Goal: Information Seeking & Learning: Find specific fact

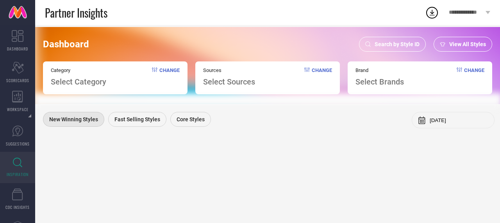
click at [407, 42] on span "Search by Style ID" at bounding box center [397, 44] width 45 height 6
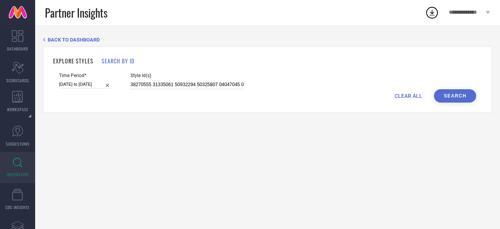
click at [159, 85] on input at bounding box center [187, 84] width 113 height 9
paste input "3634563 33740548 32998849 33746390 33873304 33688166 33873272 34077797 33187758…"
type input "33634563 33740548 32998849 33746390 33873304 33688166 33873272 34077797 3318775…"
select select "6"
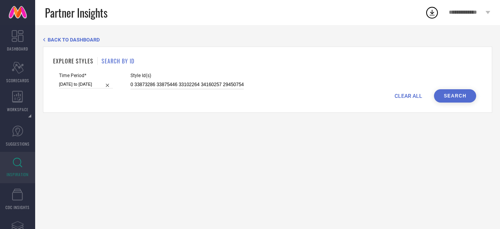
select select "2025"
select select "7"
select select "2025"
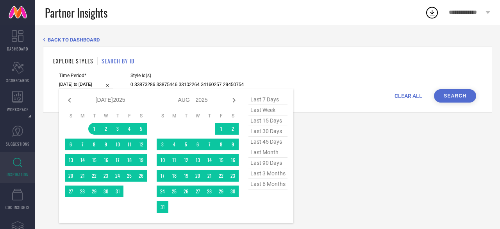
click at [93, 84] on input "[DATE] to [DATE]" at bounding box center [86, 84] width 54 height 8
type input "33634563 33740548 32998849 33746390 33873304 33688166 33873272 34077797 3318775…"
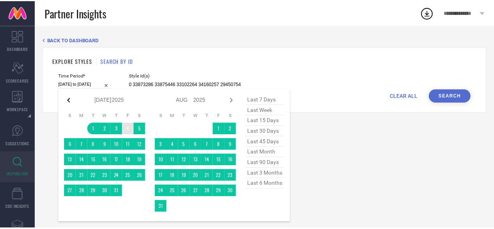
scroll to position [0, 0]
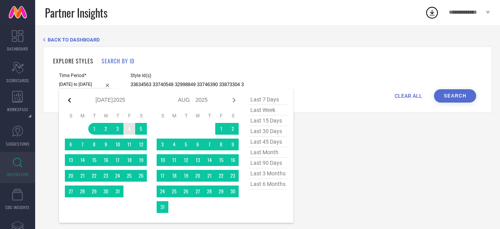
click at [72, 100] on icon at bounding box center [69, 99] width 9 height 9
select select "5"
select select "2025"
select select "6"
select select "2025"
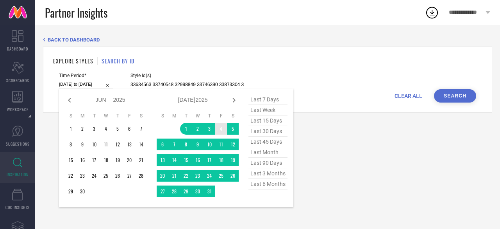
click at [72, 100] on icon at bounding box center [69, 99] width 9 height 9
select select "4"
select select "2025"
select select "5"
select select "2025"
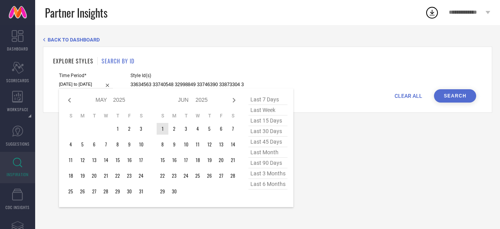
type input "After [DATE]"
click at [165, 129] on td "1" at bounding box center [163, 129] width 12 height 12
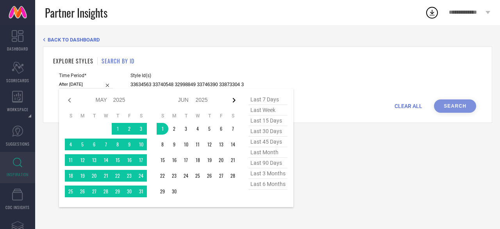
click at [235, 100] on icon at bounding box center [233, 99] width 9 height 9
select select "5"
select select "2025"
select select "6"
select select "2025"
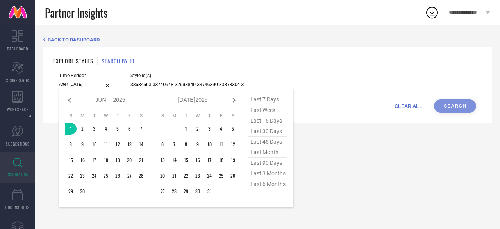
click at [235, 100] on icon at bounding box center [233, 99] width 9 height 9
select select "6"
select select "2025"
select select "7"
select select "2025"
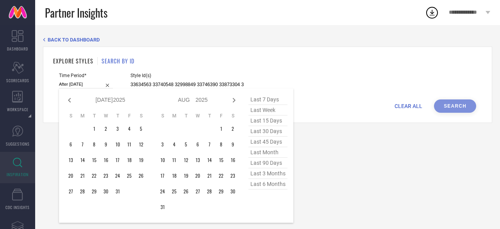
click at [235, 100] on icon at bounding box center [233, 99] width 9 height 9
select select "7"
select select "2025"
select select "8"
select select "2025"
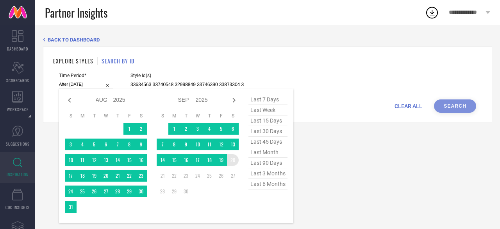
type input "[DATE] to [DATE]"
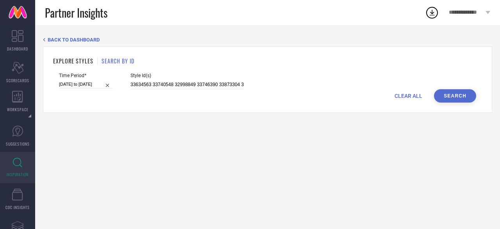
select select "5"
select select "2025"
select select "6"
select select "2025"
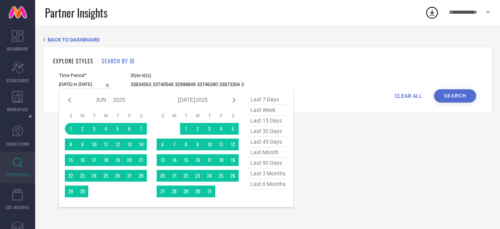
click at [79, 87] on input "[DATE] to [DATE]" at bounding box center [86, 84] width 54 height 8
click at [70, 100] on icon at bounding box center [69, 99] width 9 height 9
select select "4"
select select "2025"
select select "5"
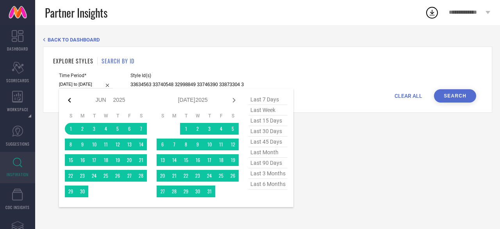
select select "2025"
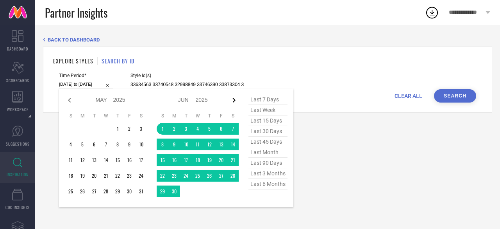
click at [235, 97] on icon at bounding box center [233, 99] width 9 height 9
select select "5"
select select "2025"
select select "6"
select select "2025"
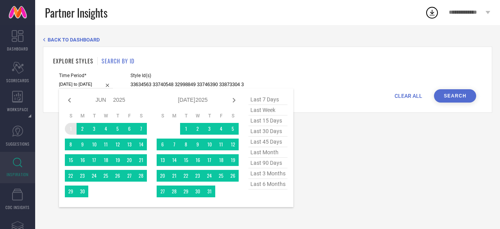
type input "After [DATE]"
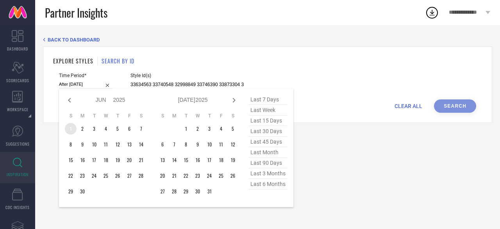
click at [70, 129] on td "1" at bounding box center [71, 129] width 12 height 12
click at [235, 102] on icon at bounding box center [233, 99] width 9 height 9
select select "6"
select select "2025"
select select "7"
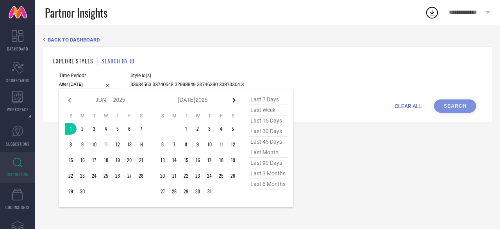
select select "2025"
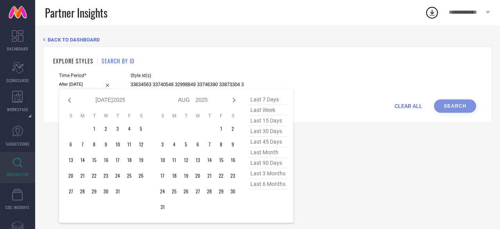
click at [235, 102] on icon at bounding box center [233, 99] width 9 height 9
select select "7"
select select "2025"
select select "8"
select select "2025"
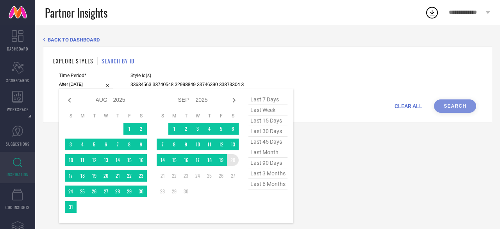
type input "[DATE] to [DATE]"
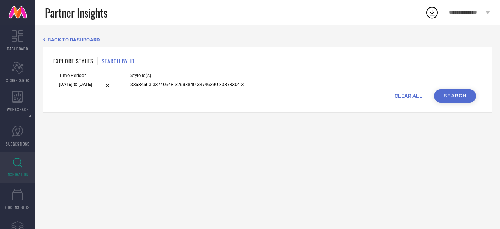
click at [444, 98] on button "Search" at bounding box center [455, 95] width 42 height 13
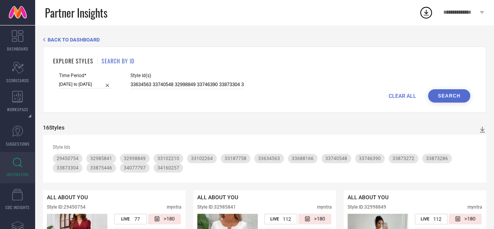
select select "5"
select select "2025"
select select "6"
select select "2025"
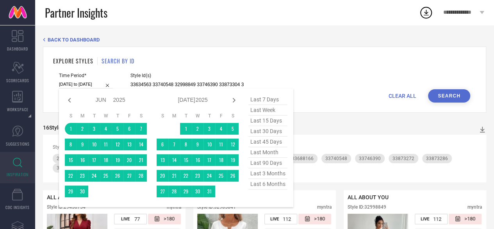
click at [88, 85] on input "[DATE] to [DATE]" at bounding box center [86, 84] width 54 height 8
type input "After [DATE]"
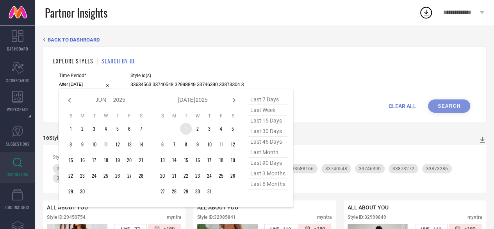
click at [185, 132] on td "1" at bounding box center [186, 129] width 12 height 12
click at [233, 97] on icon at bounding box center [233, 99] width 9 height 9
select select "6"
select select "2025"
select select "7"
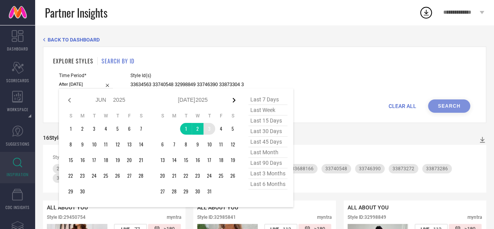
select select "2025"
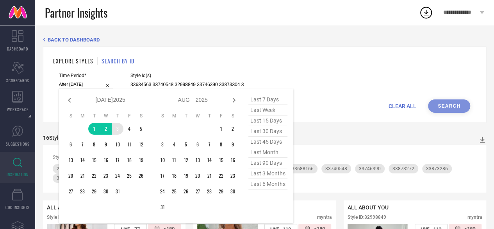
click at [233, 97] on icon at bounding box center [233, 99] width 9 height 9
select select "7"
select select "2025"
select select "8"
select select "2025"
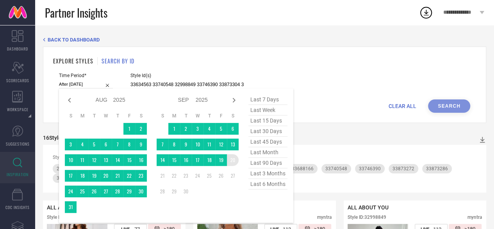
type input "[DATE] to [DATE]"
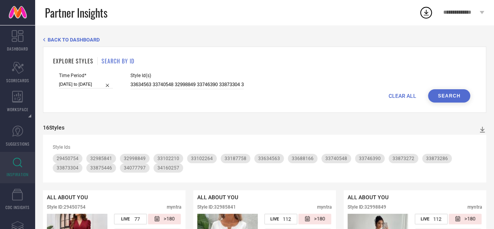
click at [444, 96] on button "Search" at bounding box center [449, 95] width 42 height 13
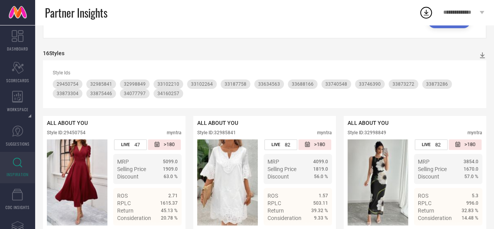
scroll to position [45, 0]
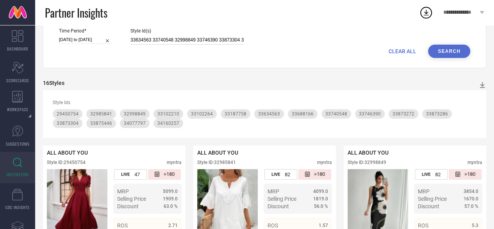
click at [139, 40] on input "33634563 33740548 32998849 33746390 33873304 33688166 33873272 34077797 3318775…" at bounding box center [187, 40] width 113 height 9
paste input "743163 33634584 33743149 33510843 33102227 33746361 33743157 34205610 33492673 …"
click at [446, 56] on button "Search" at bounding box center [449, 51] width 42 height 13
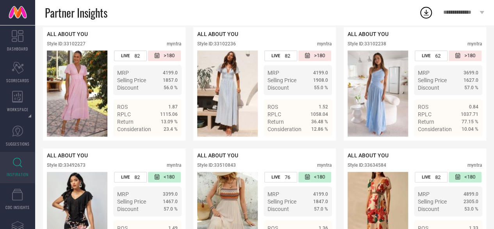
scroll to position [157, 0]
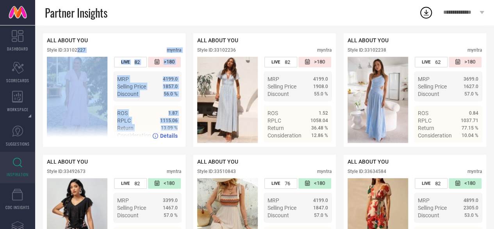
drag, startPoint x: 188, startPoint y: 133, endPoint x: 77, endPoint y: 52, distance: 136.8
click at [77, 52] on div "Style ID: 33102227" at bounding box center [66, 49] width 39 height 5
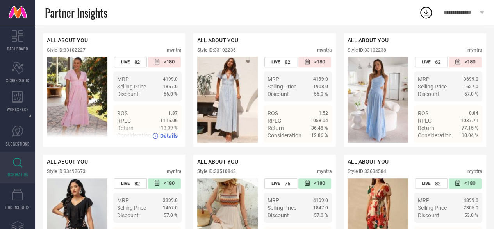
click at [77, 52] on div "Style ID: 33102227" at bounding box center [66, 49] width 39 height 5
copy div "33102227"
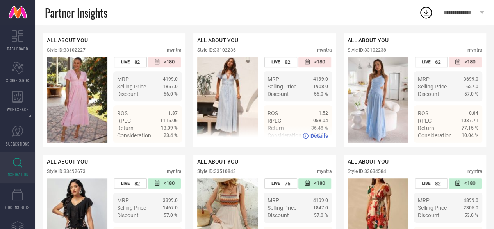
click at [226, 52] on div "Style ID: 33102236" at bounding box center [216, 49] width 39 height 5
copy div "33102236"
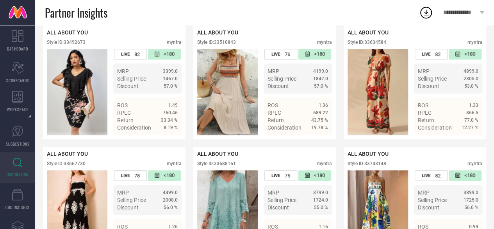
scroll to position [299, 0]
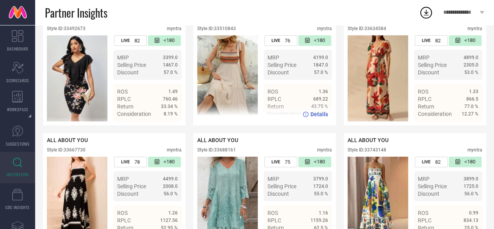
click at [222, 31] on div "Style ID: 33510843" at bounding box center [216, 28] width 39 height 5
copy div "33510843"
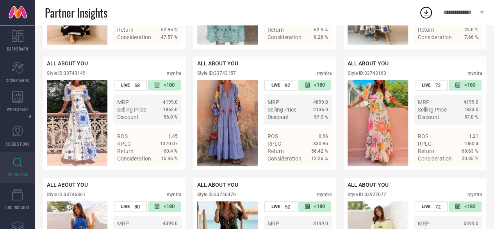
scroll to position [502, 0]
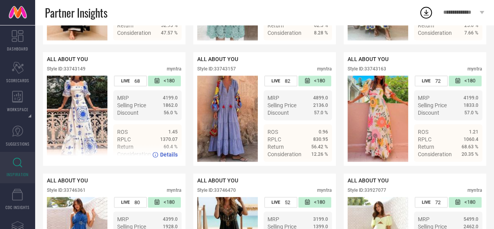
click at [76, 72] on div "Style ID: 33743149" at bounding box center [66, 68] width 39 height 5
copy div "33743149"
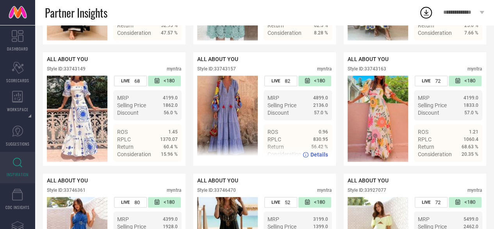
click at [229, 72] on div "Style ID: 33743157" at bounding box center [216, 68] width 39 height 5
copy div "33743157"
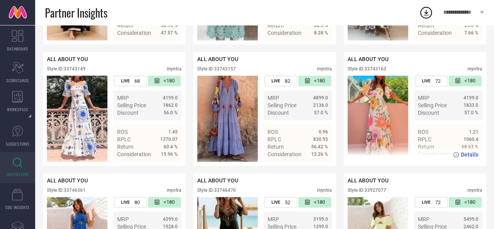
click at [384, 72] on div "Style ID: 33743163" at bounding box center [367, 68] width 39 height 5
copy div "33743163"
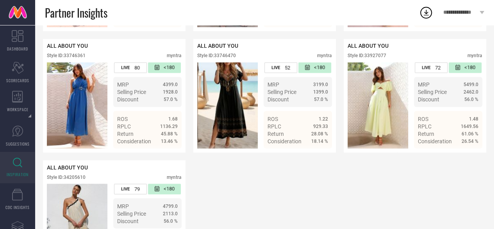
scroll to position [640, 0]
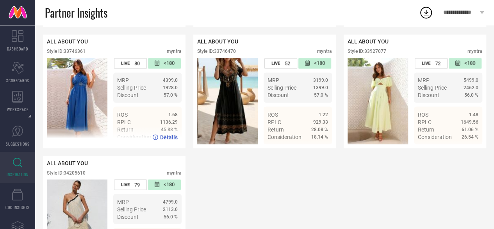
click at [75, 54] on div "Style ID: 33746361" at bounding box center [66, 50] width 39 height 5
copy div "33746361"
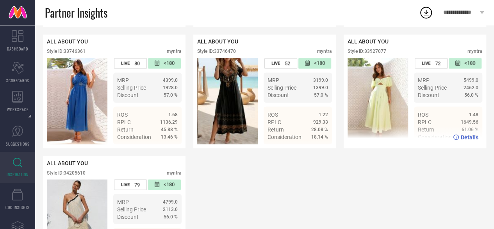
click at [379, 54] on div "Style ID: 33927077" at bounding box center [367, 50] width 39 height 5
copy div "33927077"
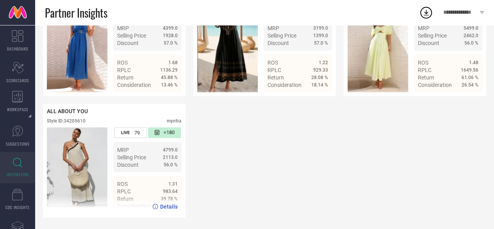
click at [76, 120] on div "Style ID: 34205610" at bounding box center [66, 120] width 39 height 5
copy div "34205610"
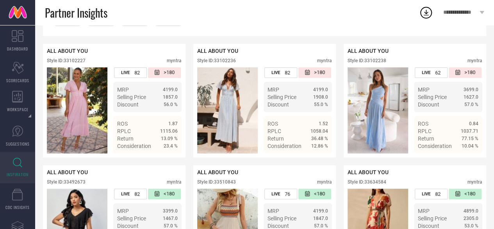
scroll to position [0, 0]
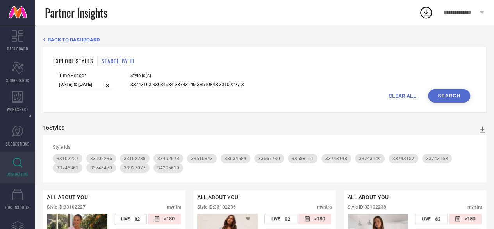
click at [182, 85] on input "33743163 33634584 33743149 33510843 33102227 33746361 33743157 34205610 3349267…" at bounding box center [187, 84] width 113 height 9
paste input "216927 33508963 33804000 33102242 33873241 29450814 33746325 33634536 33873245 …"
click at [451, 91] on button "Search" at bounding box center [449, 95] width 42 height 13
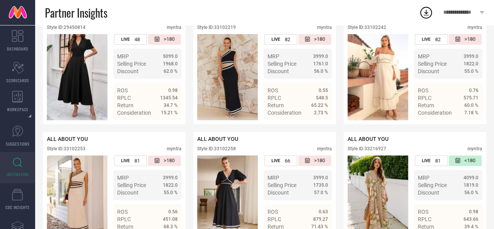
scroll to position [156, 0]
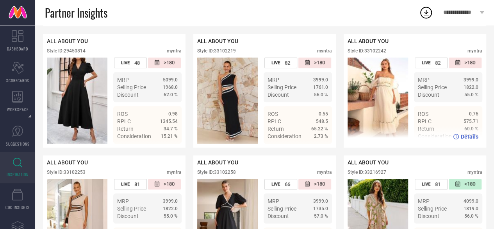
click at [379, 53] on div "Style ID: 33102242" at bounding box center [367, 50] width 39 height 5
copy div "33102242"
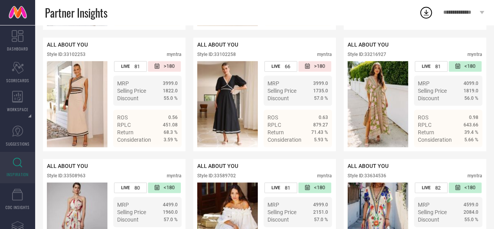
scroll to position [274, 0]
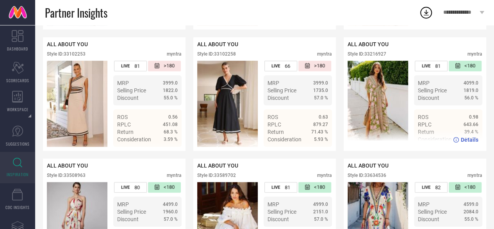
click at [376, 57] on div "Style ID: 33216927" at bounding box center [367, 53] width 39 height 5
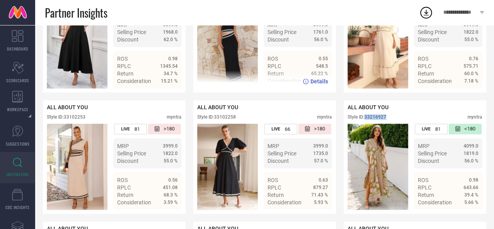
scroll to position [0, 0]
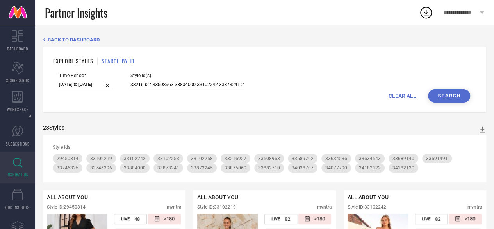
click at [206, 84] on input "33216927 33508963 33804000 33102242 33873241 29450814 33746325 33634536 3387324…" at bounding box center [187, 84] width 113 height 9
paste input "2985818 33909266 33882325 32985859 32985920 32985915 33604497 33909271 33604494…"
click at [441, 98] on button "Search" at bounding box center [449, 95] width 42 height 13
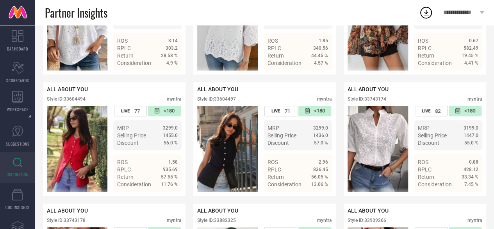
scroll to position [352, 0]
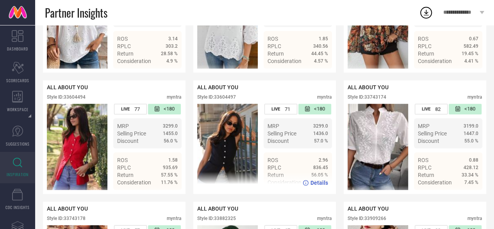
click at [228, 100] on div "Style ID: 33604497" at bounding box center [216, 96] width 39 height 5
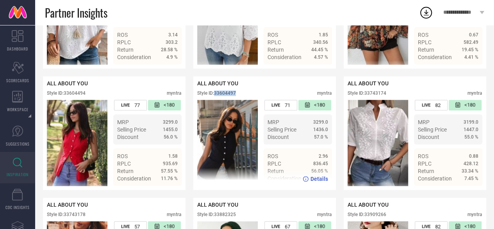
scroll to position [362, 0]
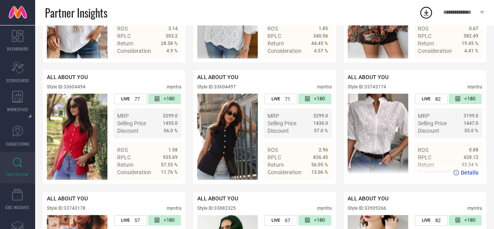
click at [374, 90] on div "Style ID: 33743174" at bounding box center [367, 86] width 39 height 5
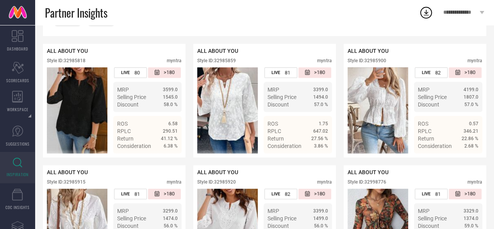
scroll to position [147, 0]
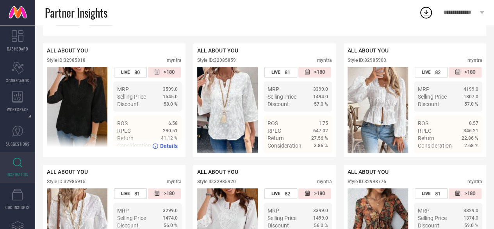
click at [77, 63] on div "Style ID: 32985818" at bounding box center [66, 59] width 39 height 5
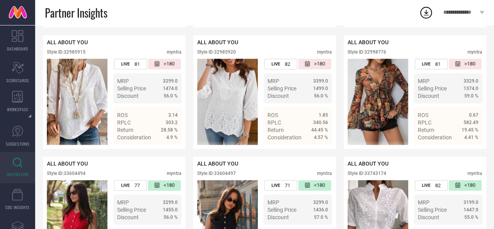
scroll to position [276, 0]
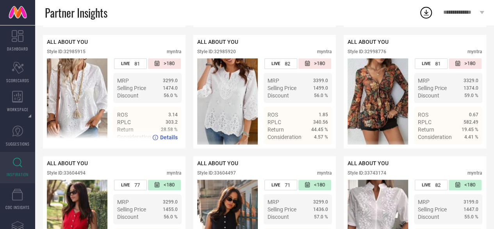
click at [75, 54] on div "Style ID: 32985915" at bounding box center [66, 51] width 39 height 5
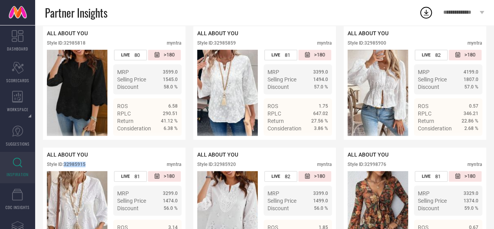
scroll to position [163, 0]
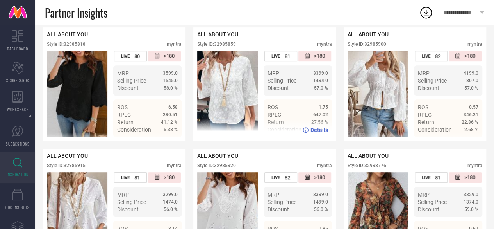
click at [230, 47] on div "Style ID: 32985859" at bounding box center [216, 43] width 39 height 5
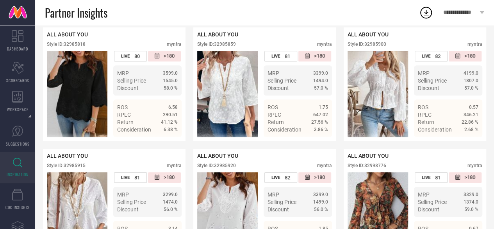
click at [234, 168] on div "Style ID: 32985920" at bounding box center [216, 165] width 39 height 5
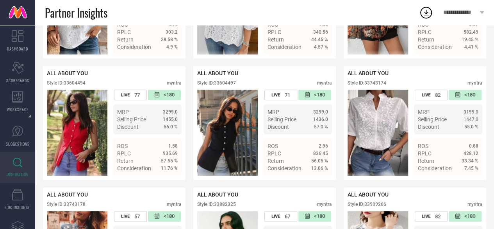
scroll to position [379, 0]
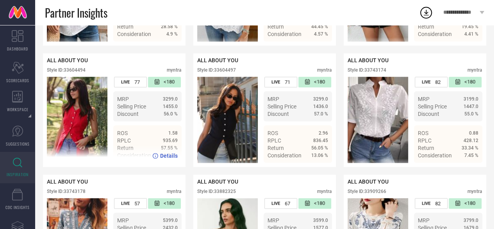
click at [78, 73] on div "Style ID: 33604494" at bounding box center [66, 69] width 39 height 5
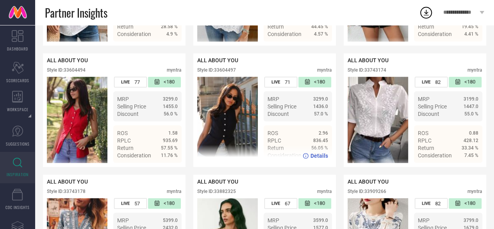
click at [225, 73] on div "Style ID: 33604497" at bounding box center [216, 69] width 39 height 5
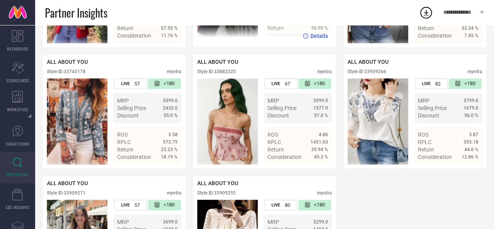
scroll to position [499, 0]
click at [225, 74] on div "Style ID: 33882325" at bounding box center [216, 70] width 39 height 5
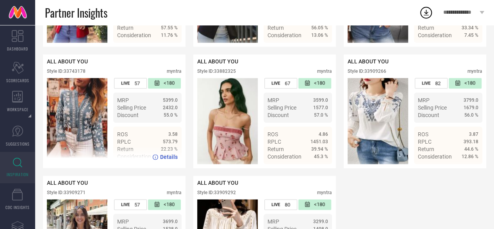
click at [81, 74] on div "Style ID: 33743178" at bounding box center [66, 70] width 39 height 5
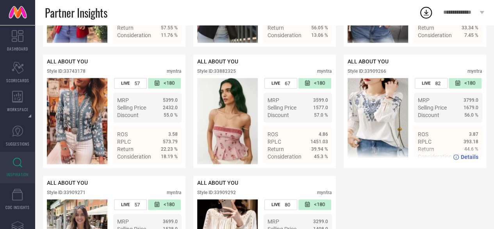
click at [379, 74] on div "Style ID: 33909266" at bounding box center [367, 70] width 39 height 5
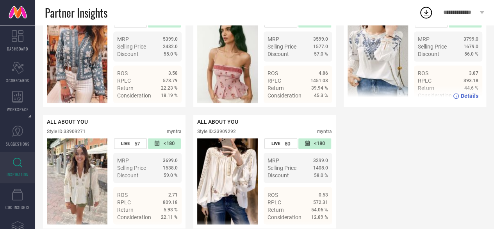
scroll to position [580, 0]
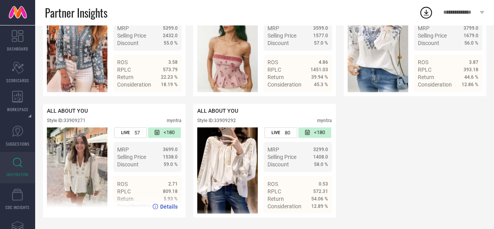
click at [80, 118] on div "Style ID: 33909271" at bounding box center [66, 120] width 39 height 5
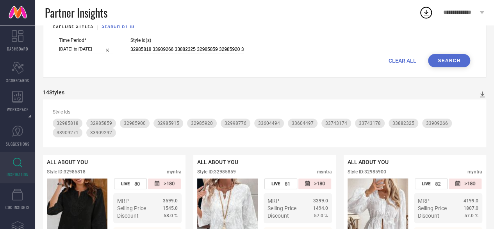
scroll to position [0, 0]
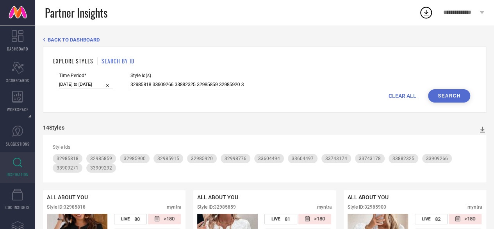
click at [180, 86] on input "32985818 33909266 33882325 32985859 32985920 32985915 33604497 33909271 3360449…" at bounding box center [187, 84] width 113 height 9
paste input "3634563 33740548 32998849 33746390 33873304 33688166 33873272 34077797 33187758…"
type input "33634563 33740548 32998849 33746390 33873304 33688166 33873272 34077797 3318775…"
select select "6"
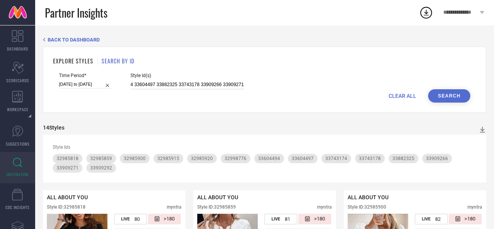
select select "2025"
select select "7"
select select "2025"
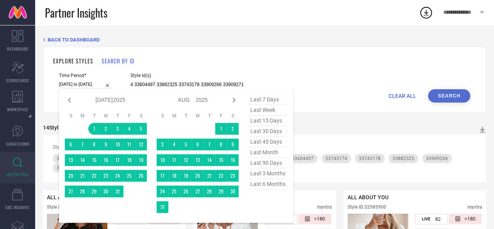
click at [86, 82] on input "[DATE] to [DATE]" at bounding box center [86, 84] width 54 height 8
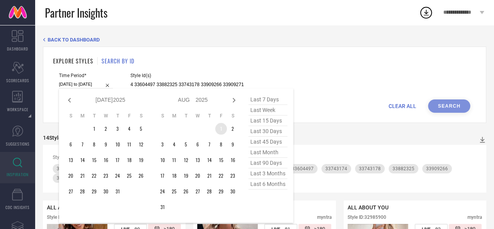
type input "After [DATE]"
click at [220, 130] on td "1" at bounding box center [221, 129] width 12 height 12
type input "33634563 33740548 32998849 33746390 33873304 33688166 33873272 34077797 3318775…"
click at [234, 101] on icon at bounding box center [234, 100] width 3 height 5
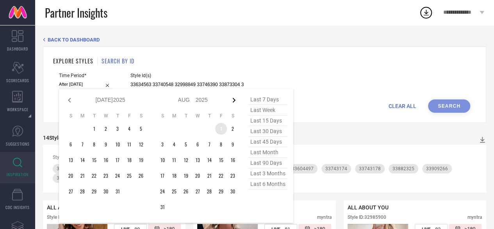
select select "7"
select select "2025"
select select "8"
select select "2025"
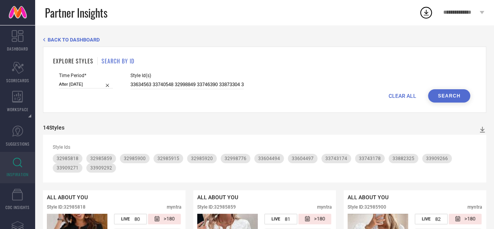
type input "[DATE] to [DATE]"
click at [464, 97] on button "Search" at bounding box center [449, 95] width 42 height 13
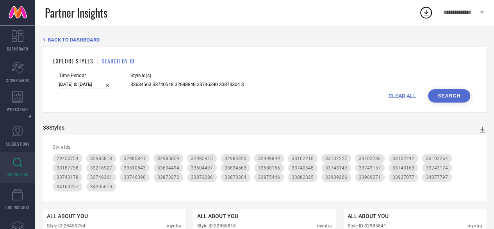
select select "7"
select select "2025"
select select "8"
select select "2025"
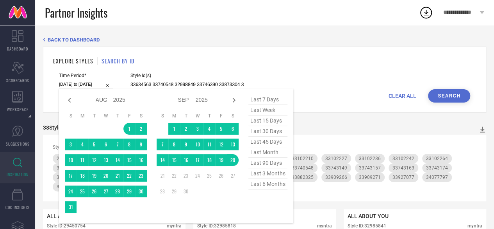
click at [86, 88] on input "[DATE] to [DATE]" at bounding box center [86, 84] width 54 height 8
click at [70, 99] on icon at bounding box center [69, 99] width 9 height 9
select select "6"
select select "2025"
select select "7"
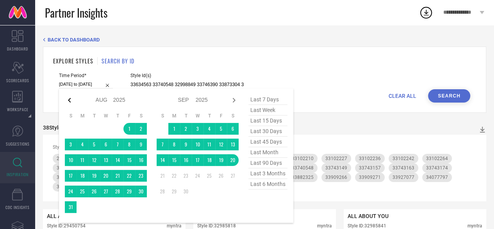
select select "2025"
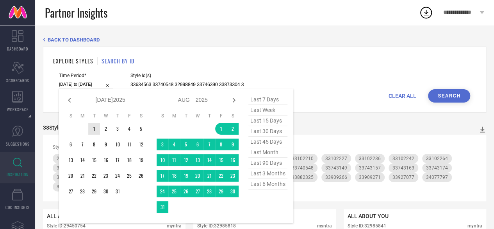
type input "After [DATE]"
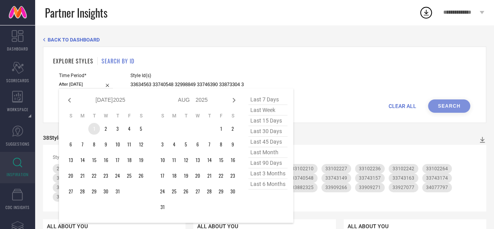
click at [91, 127] on td "1" at bounding box center [94, 129] width 12 height 12
click at [234, 101] on icon at bounding box center [233, 99] width 9 height 9
select select "7"
select select "2025"
select select "8"
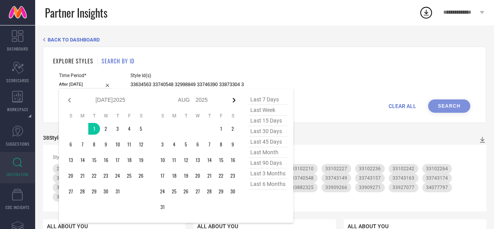
select select "2025"
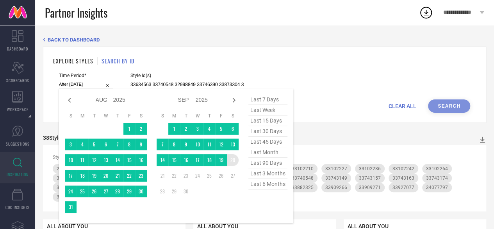
type input "[DATE] to [DATE]"
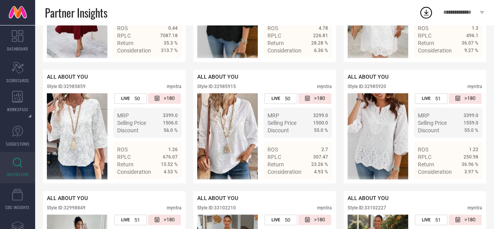
scroll to position [66, 0]
